Goal: Understand process/instructions: Learn how to perform a task or action

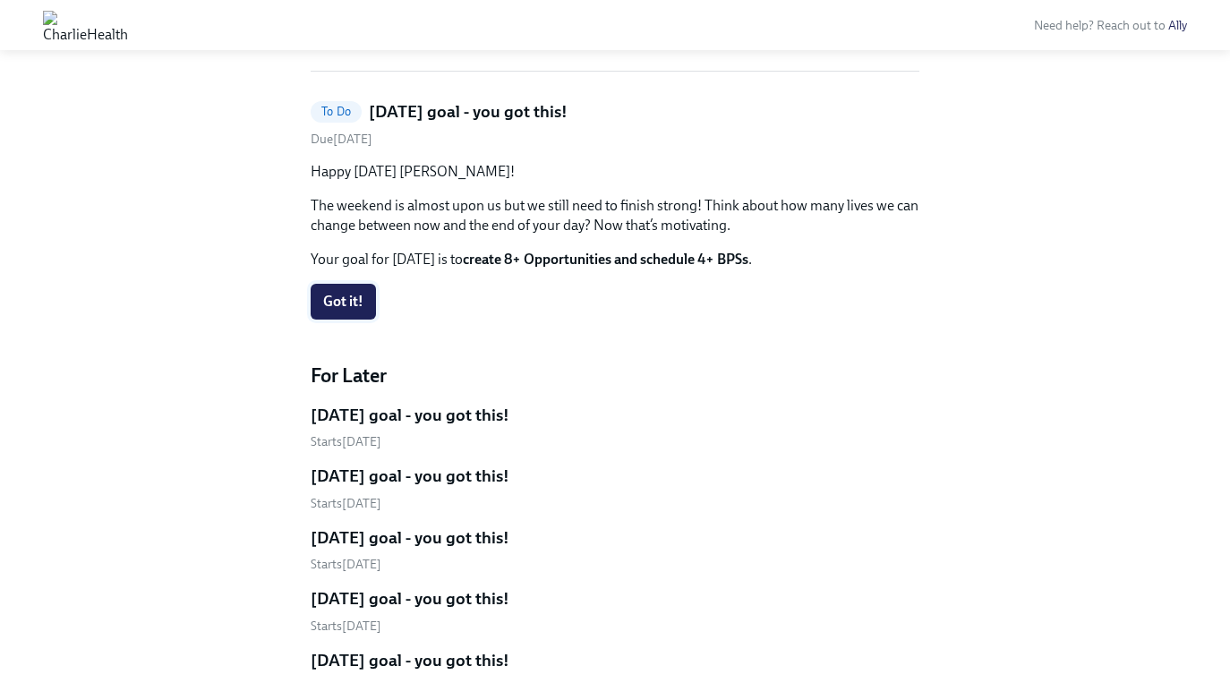
scroll to position [361, 0]
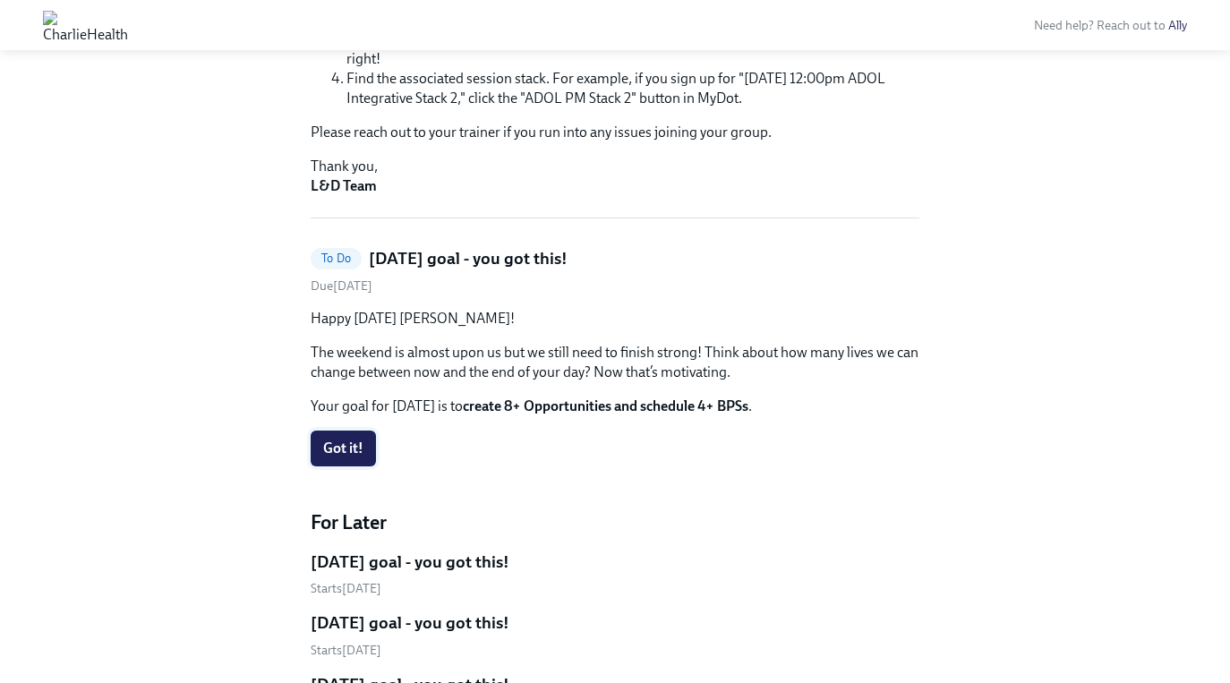
click at [347, 451] on span "Got it!" at bounding box center [343, 449] width 40 height 18
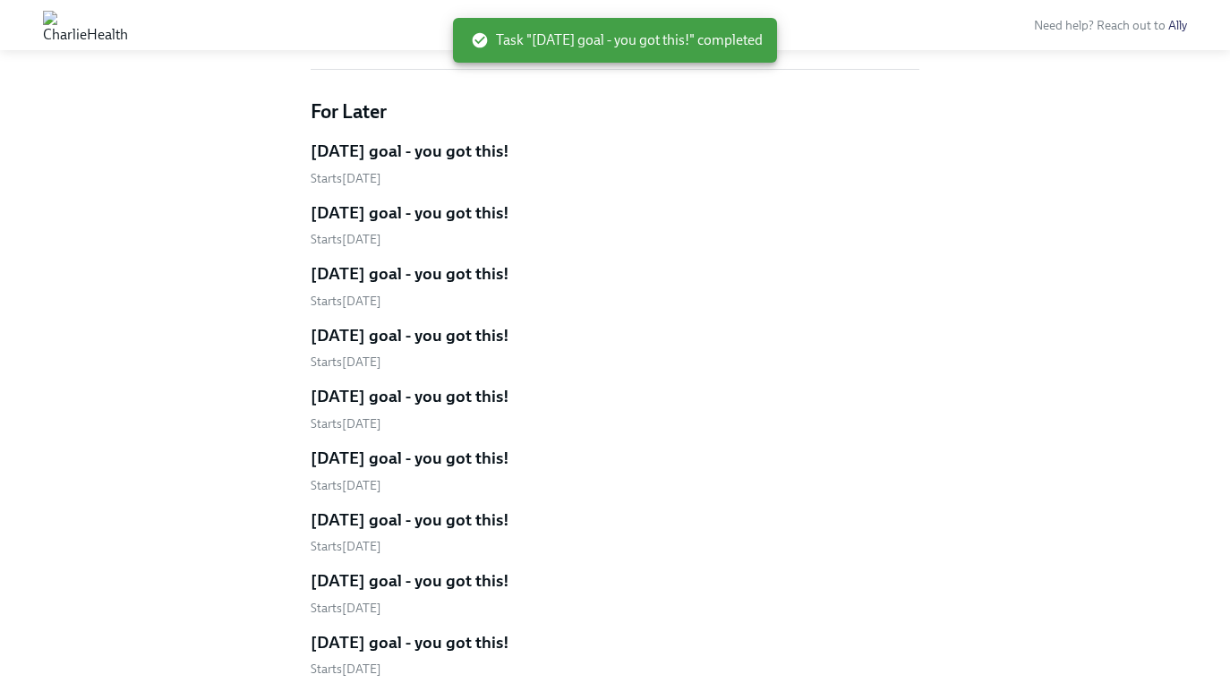
scroll to position [410, 0]
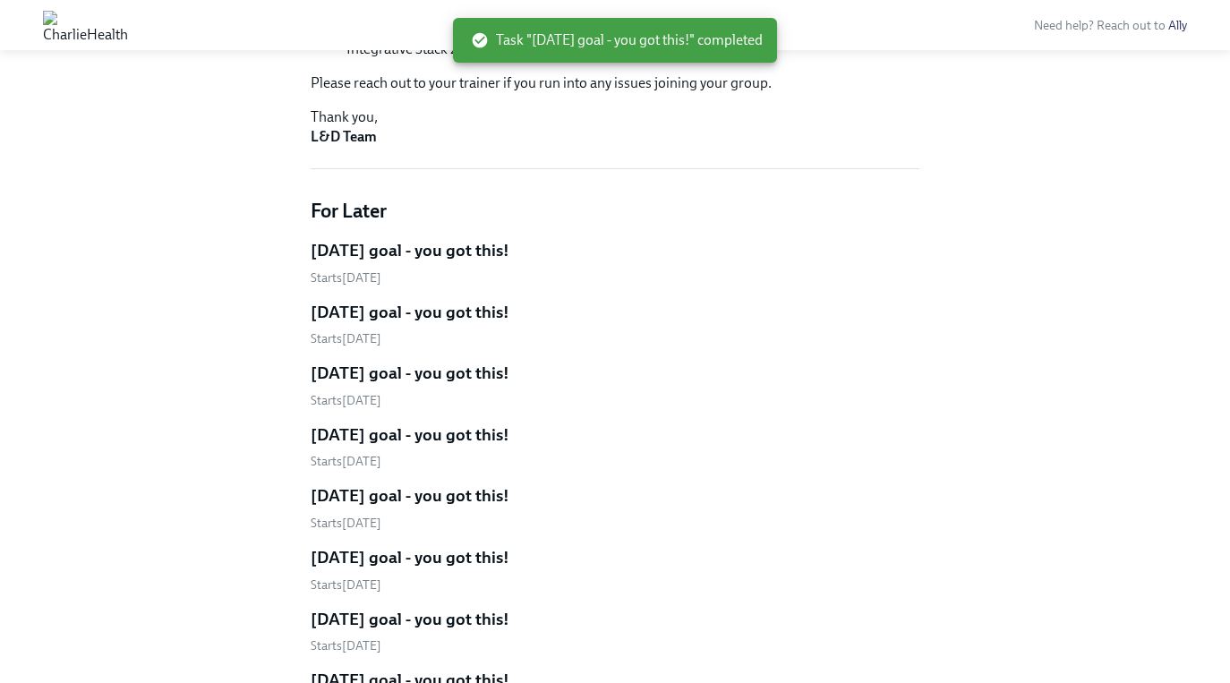
click at [483, 251] on h5 "[DATE] goal - you got this!" at bounding box center [410, 250] width 199 height 23
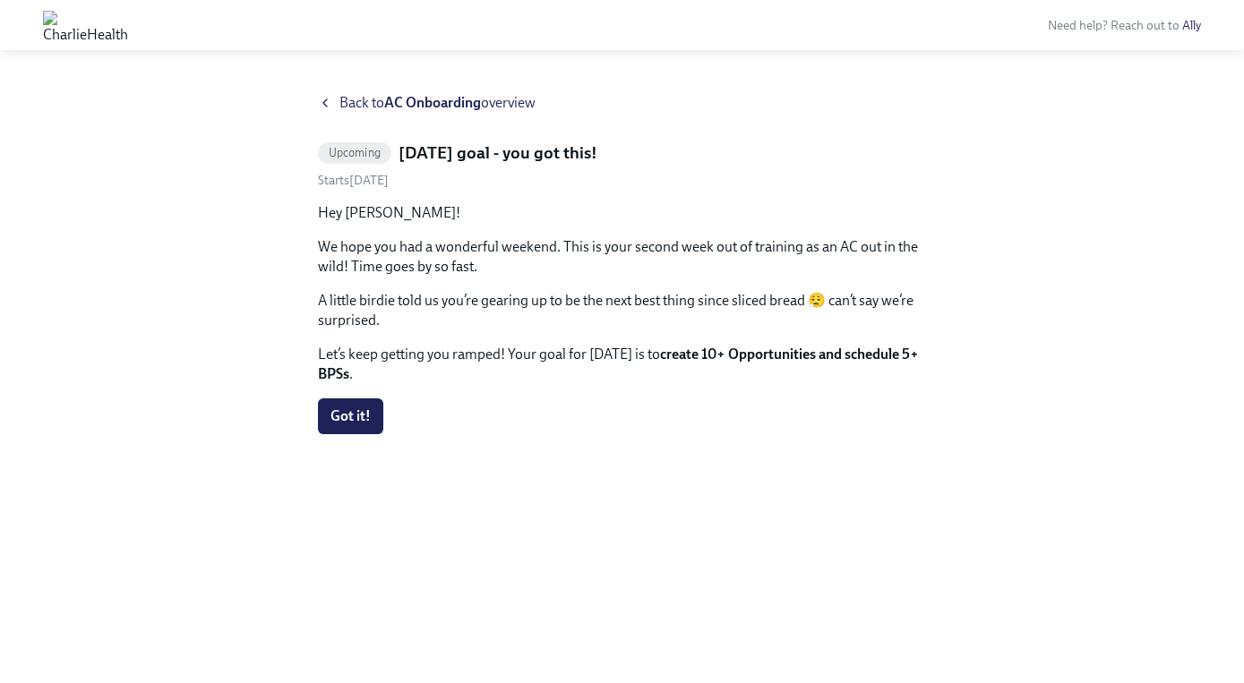
click at [330, 102] on icon at bounding box center [325, 103] width 14 height 14
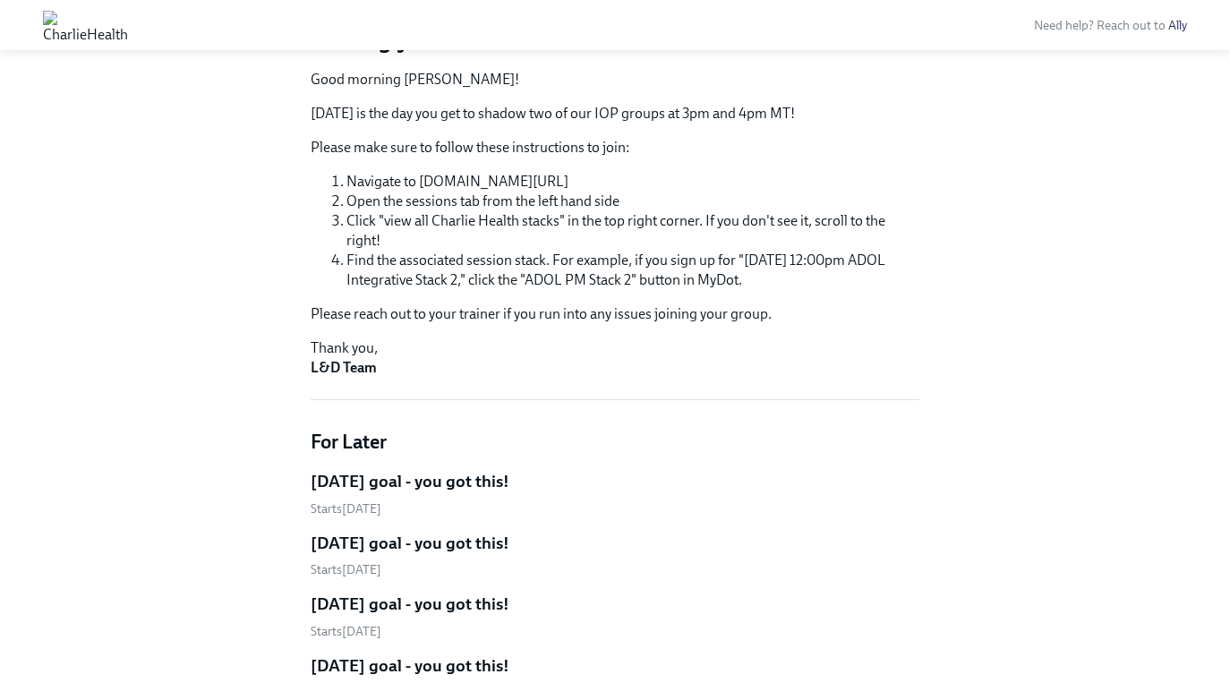
scroll to position [437, 0]
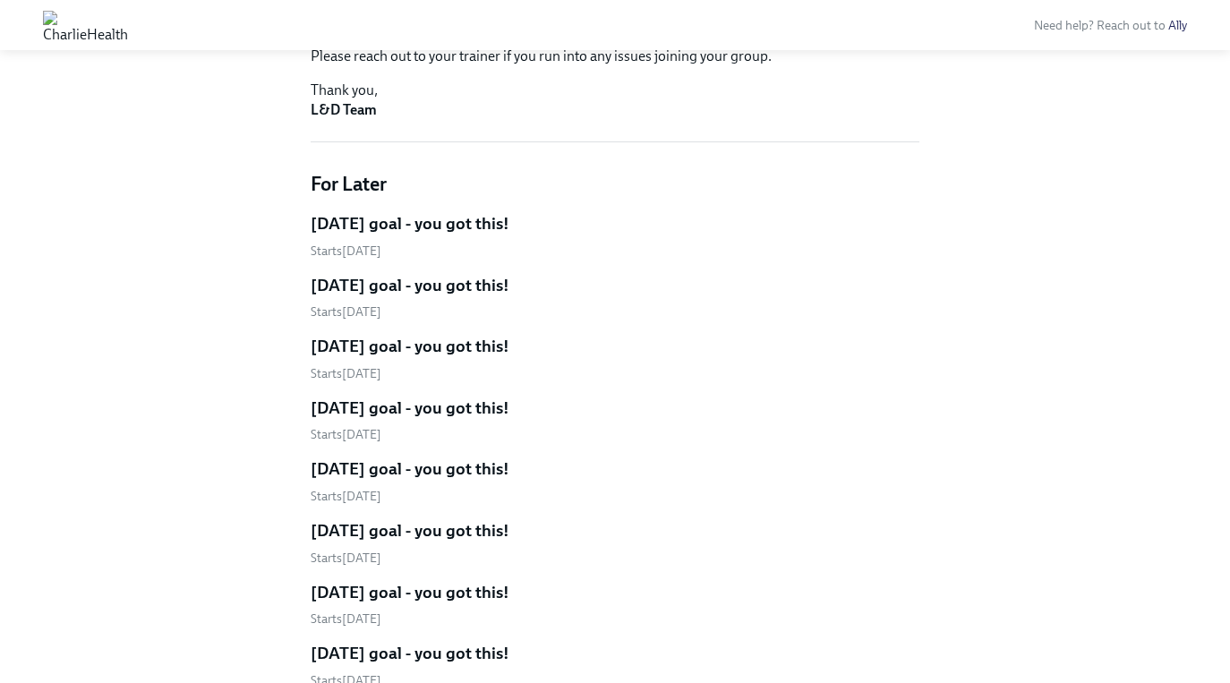
click at [381, 221] on h5 "[DATE] goal - you got this!" at bounding box center [410, 223] width 199 height 23
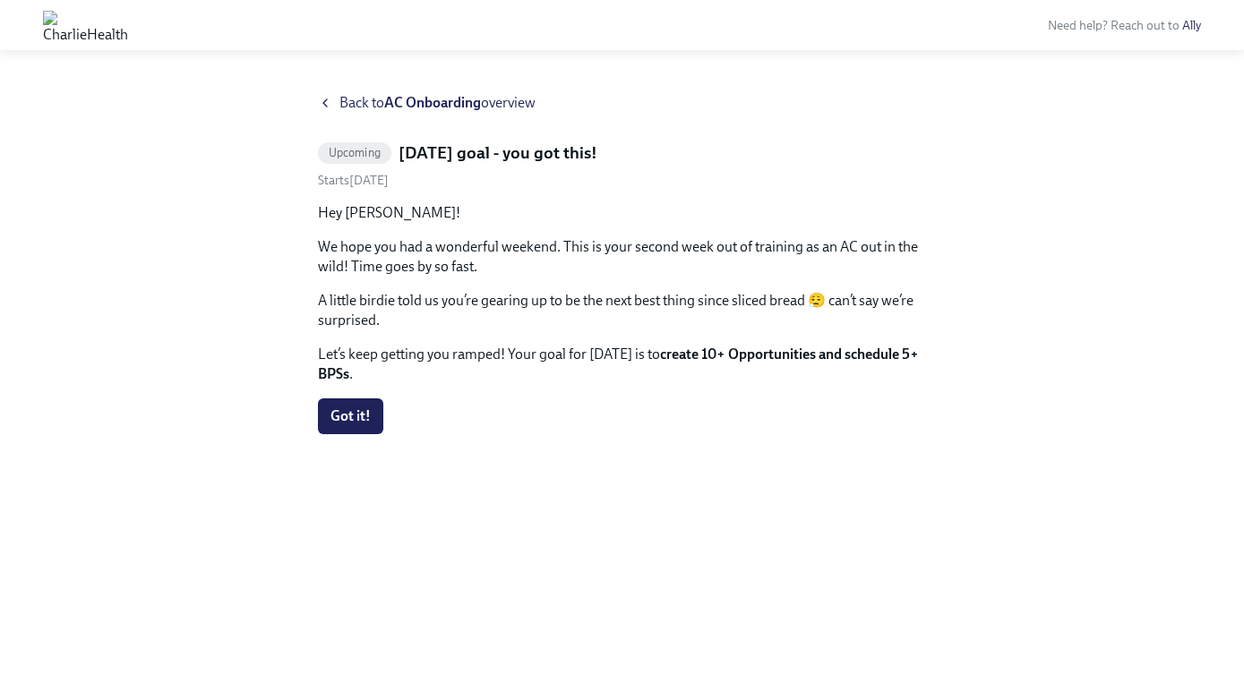
click at [326, 102] on icon at bounding box center [325, 103] width 14 height 14
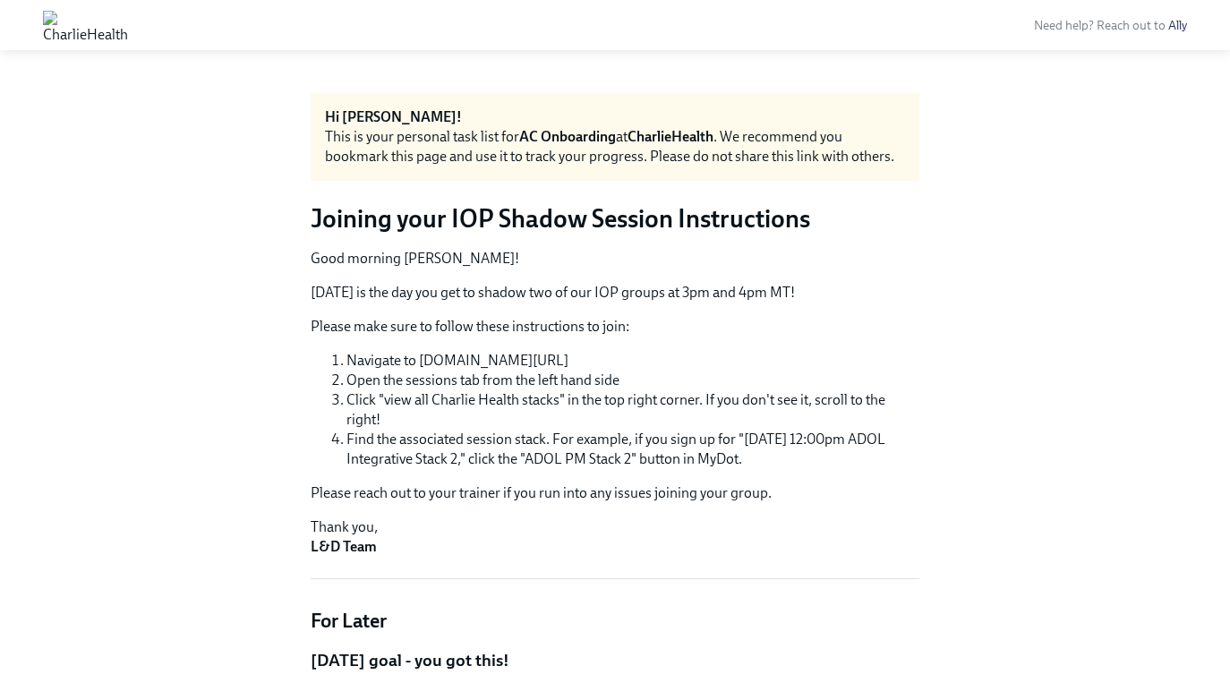
scroll to position [433, 0]
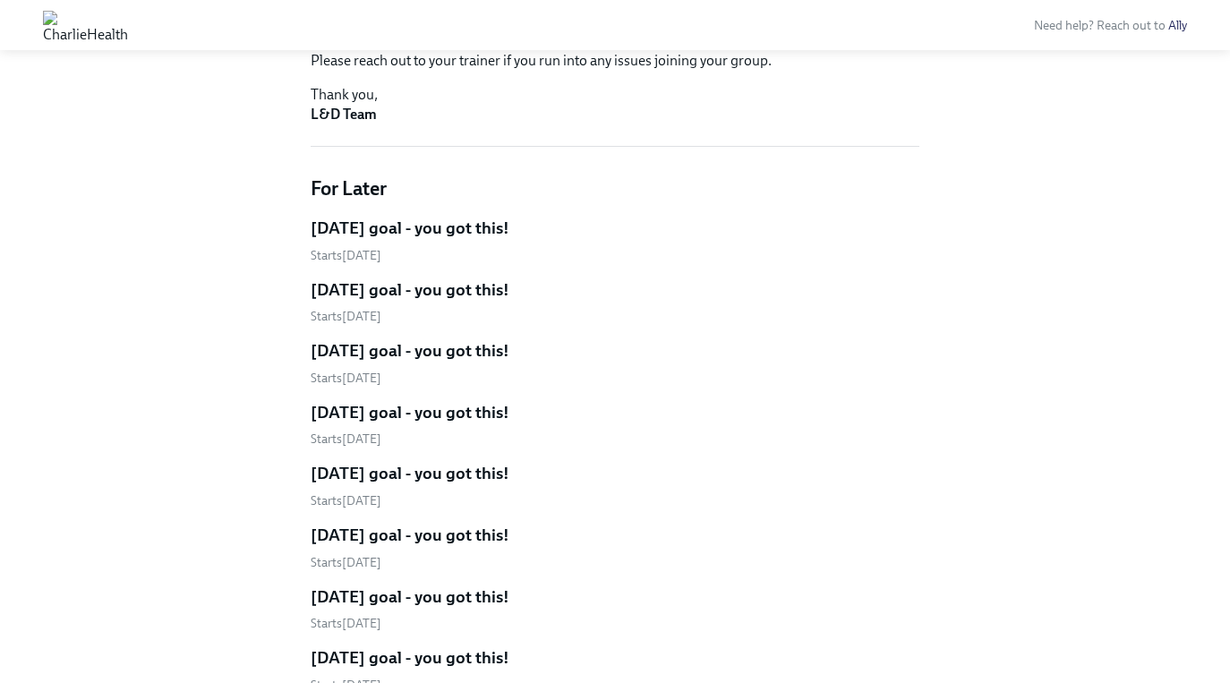
click at [411, 292] on h5 "[DATE] goal - you got this!" at bounding box center [410, 290] width 199 height 23
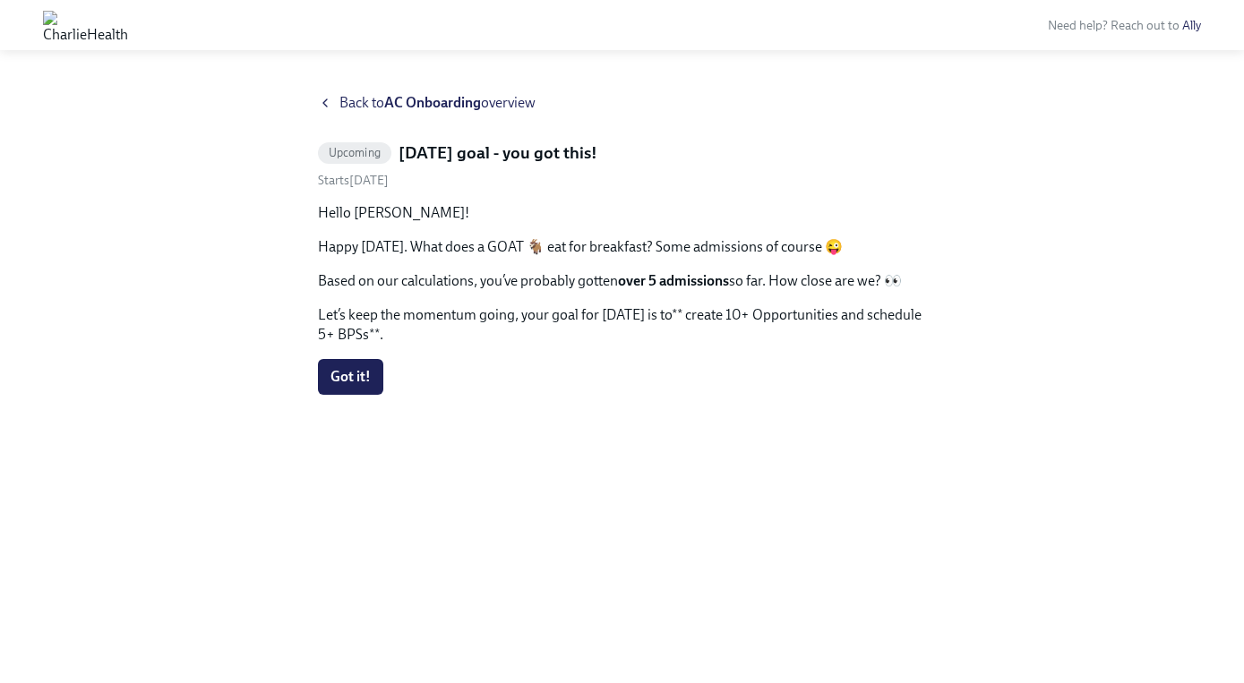
click at [323, 102] on icon at bounding box center [325, 102] width 4 height 7
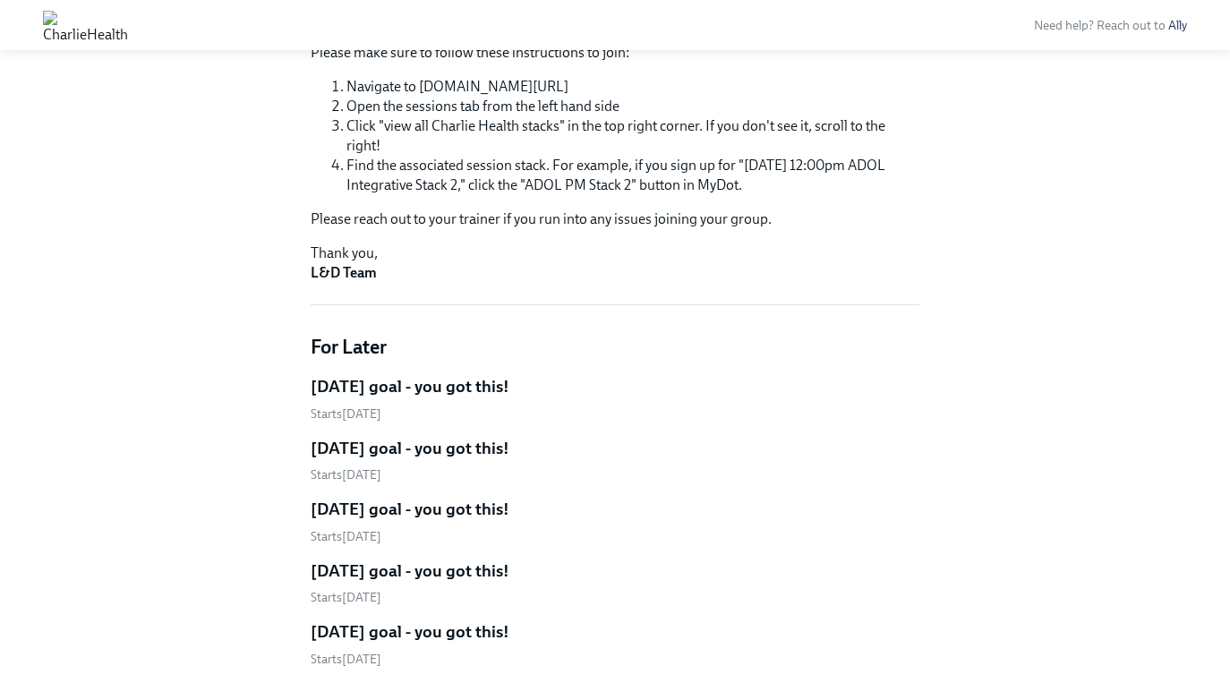
scroll to position [275, 0]
click at [407, 394] on h5 "[DATE] goal - you got this!" at bounding box center [410, 385] width 199 height 23
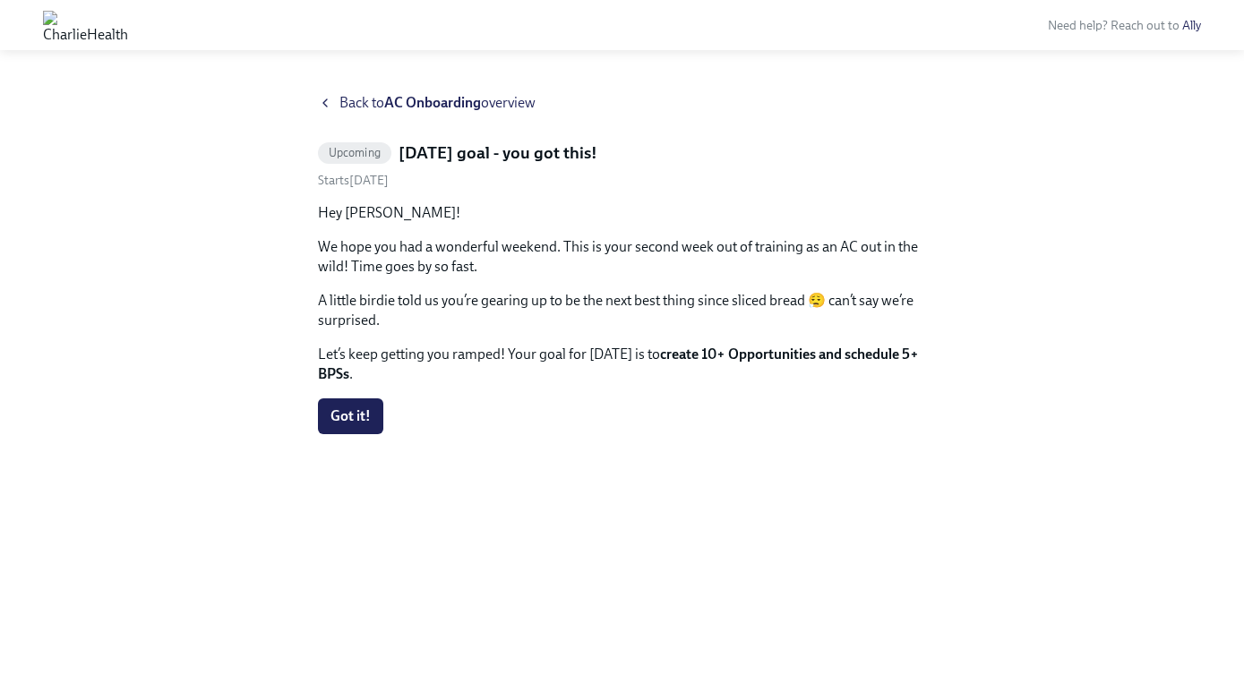
click at [325, 99] on icon at bounding box center [325, 102] width 4 height 7
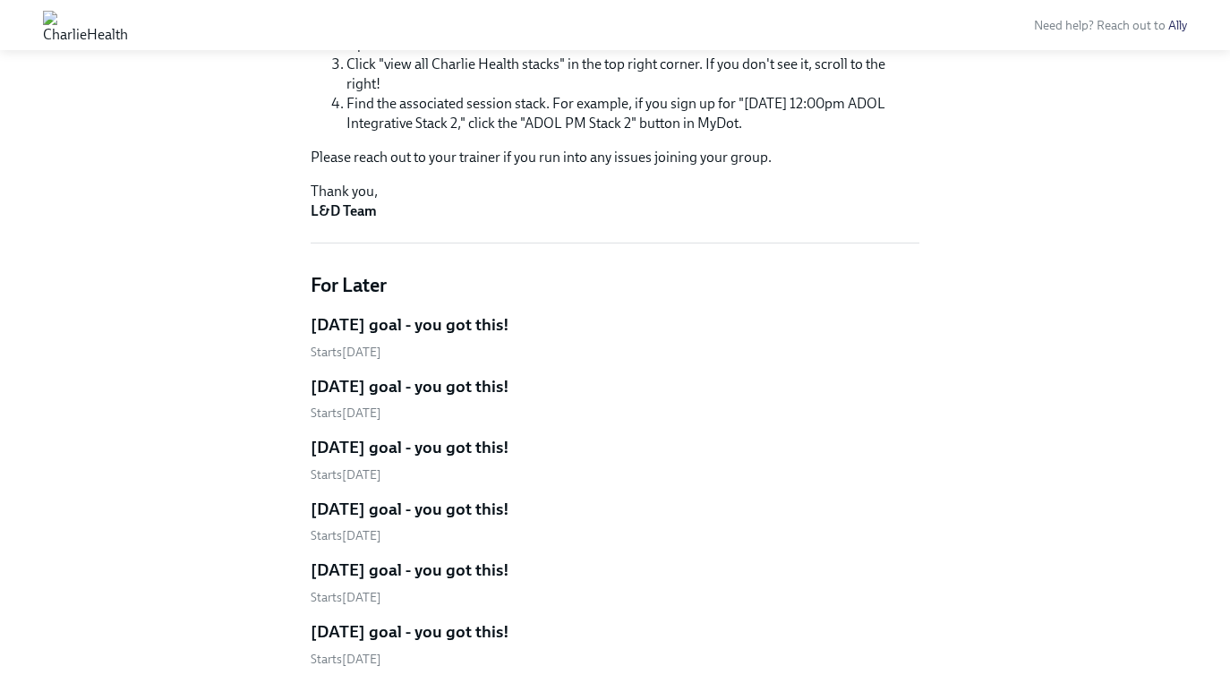
scroll to position [370, 0]
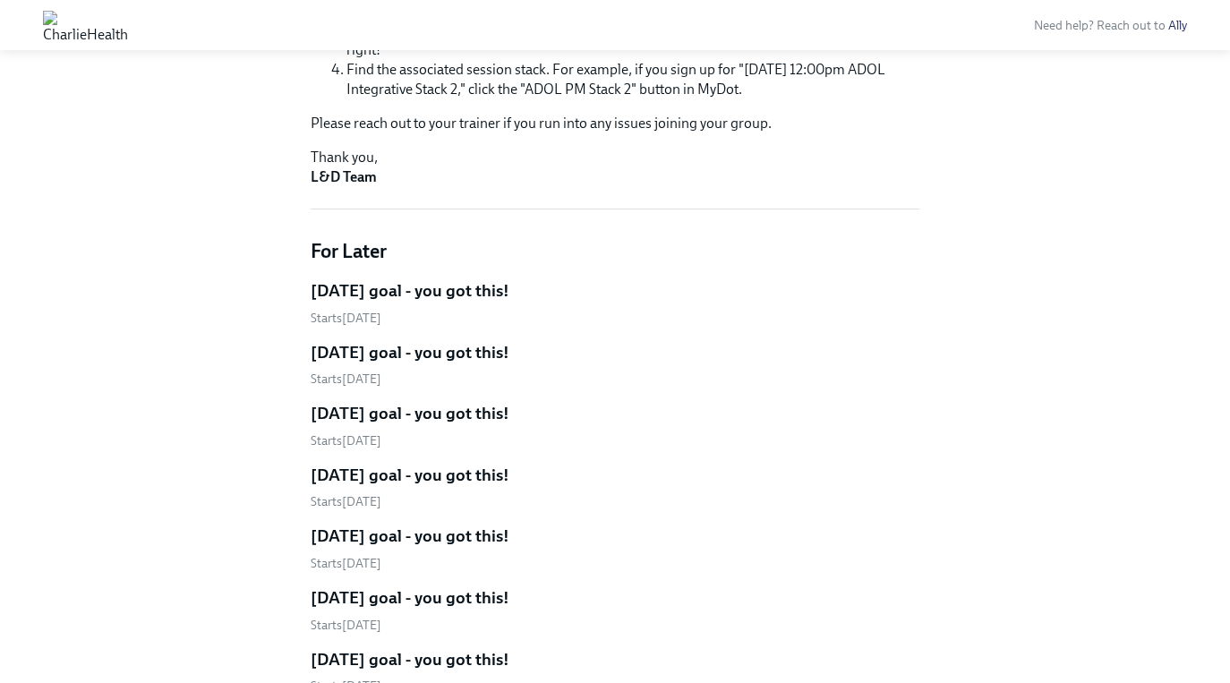
click at [481, 285] on h5 "[DATE] goal - you got this!" at bounding box center [410, 290] width 199 height 23
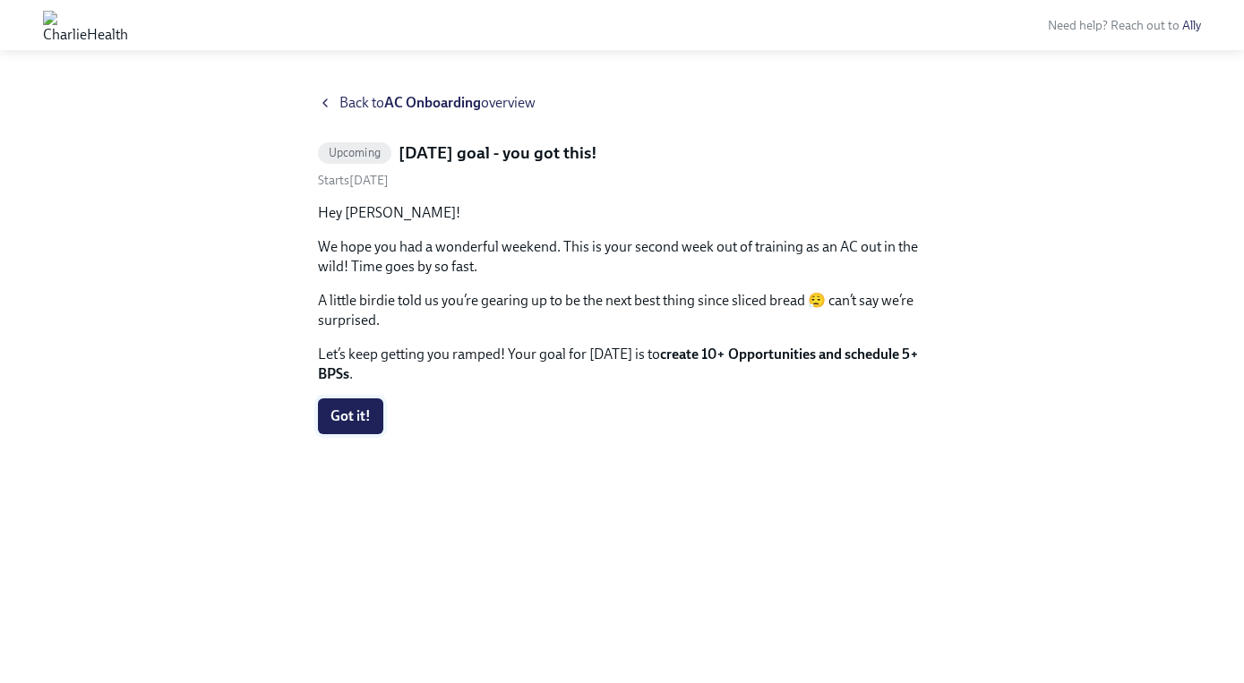
click at [341, 414] on span "Got it!" at bounding box center [350, 416] width 40 height 18
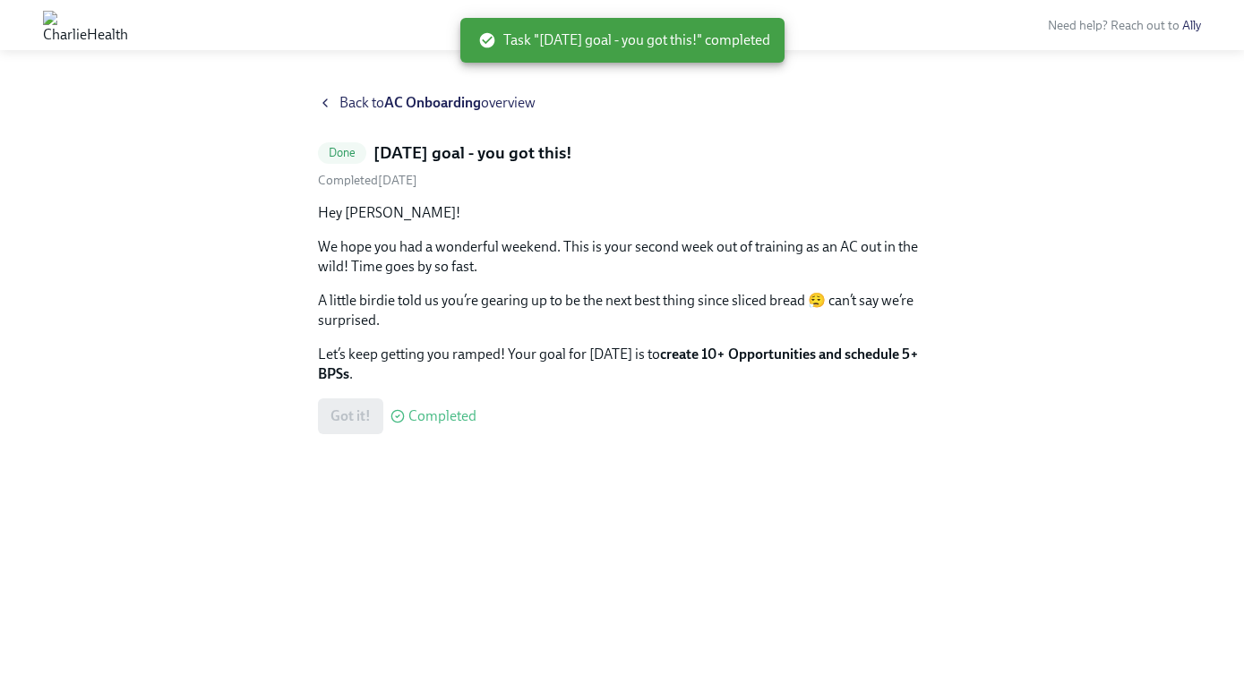
click at [329, 107] on icon at bounding box center [325, 103] width 14 height 14
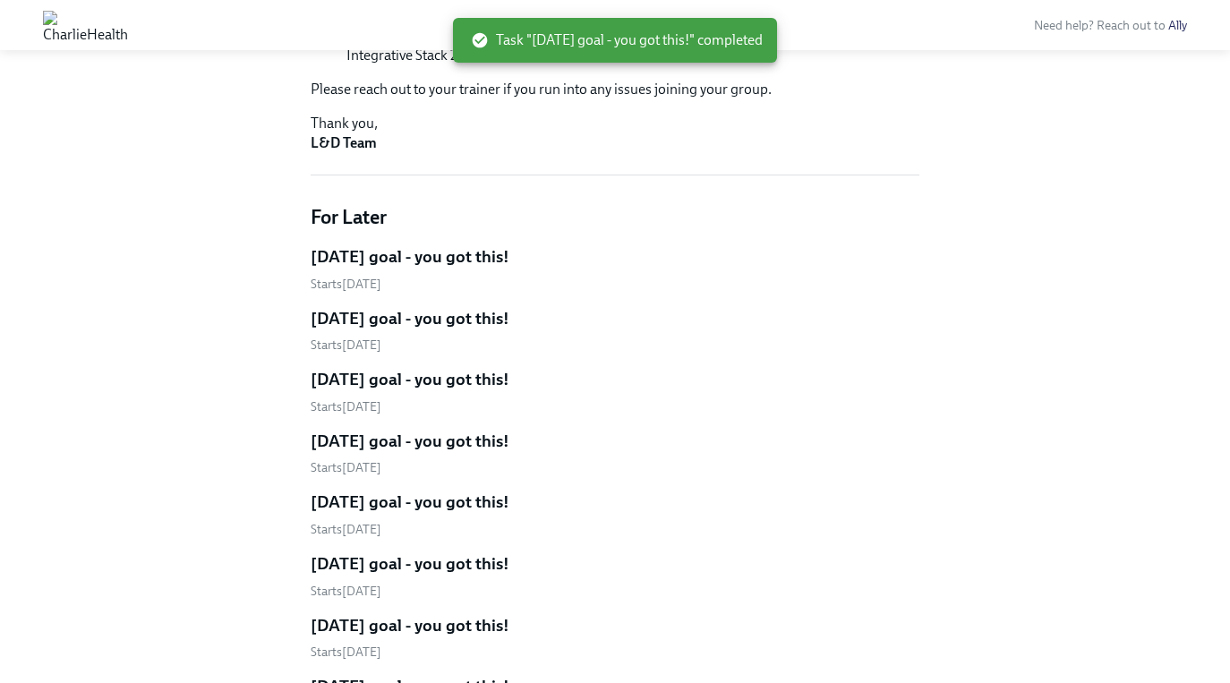
scroll to position [366, 0]
